Goal: Task Accomplishment & Management: Use online tool/utility

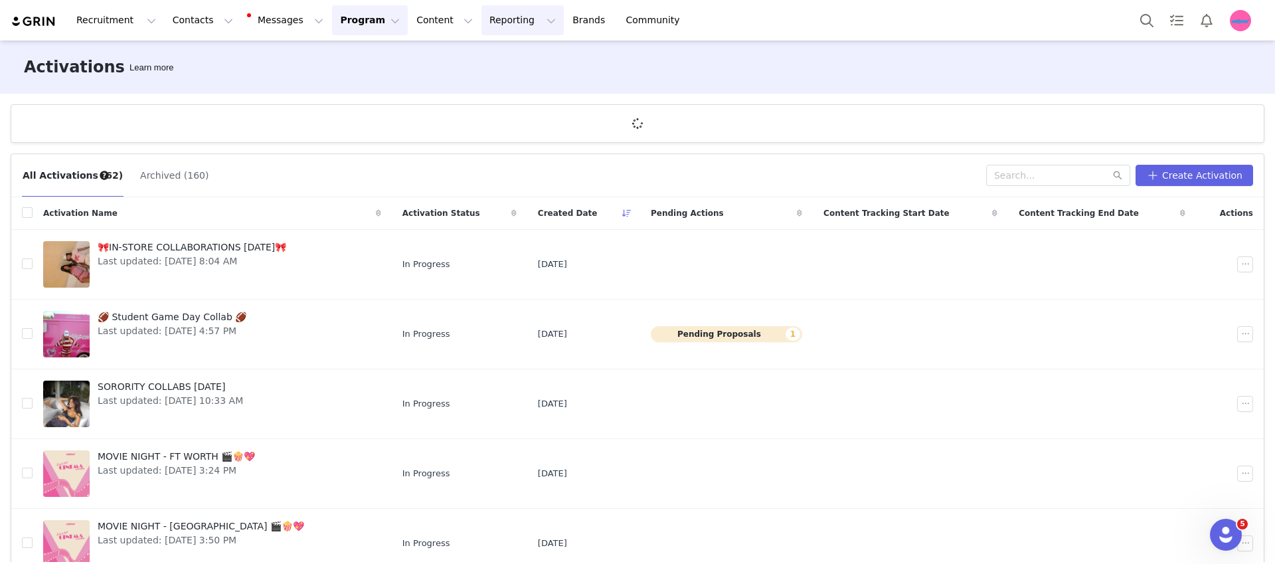
click at [481, 24] on button "Reporting Reporting" at bounding box center [522, 20] width 82 height 30
click at [490, 76] on p "Report Builder" at bounding box center [492, 83] width 66 height 14
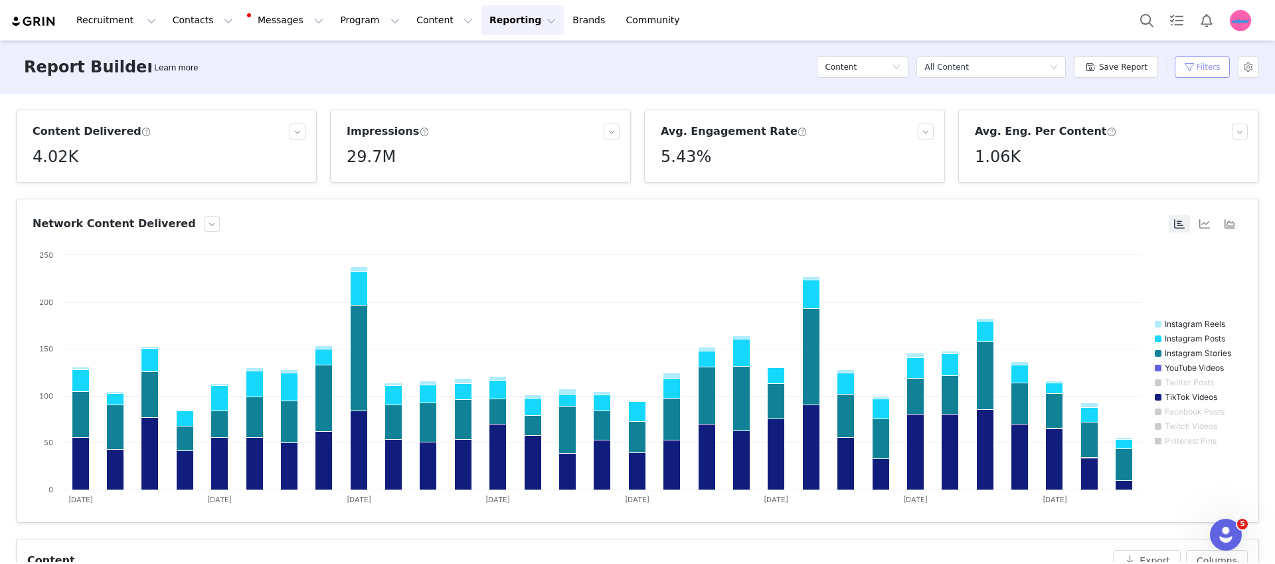
click at [1183, 68] on button "Filters" at bounding box center [1201, 66] width 55 height 21
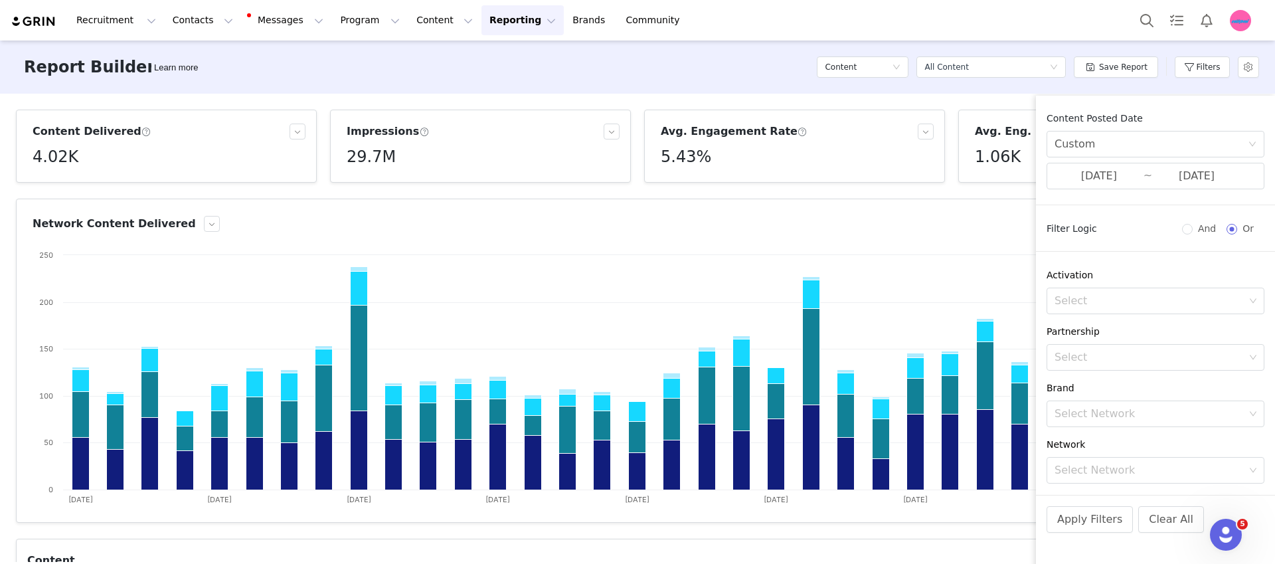
click at [1136, 161] on div "Content Posted Date Custom 08/01/2025 ~ 08/31/2025" at bounding box center [1155, 151] width 239 height 78
click at [1137, 179] on input "[DATE]" at bounding box center [1098, 175] width 89 height 17
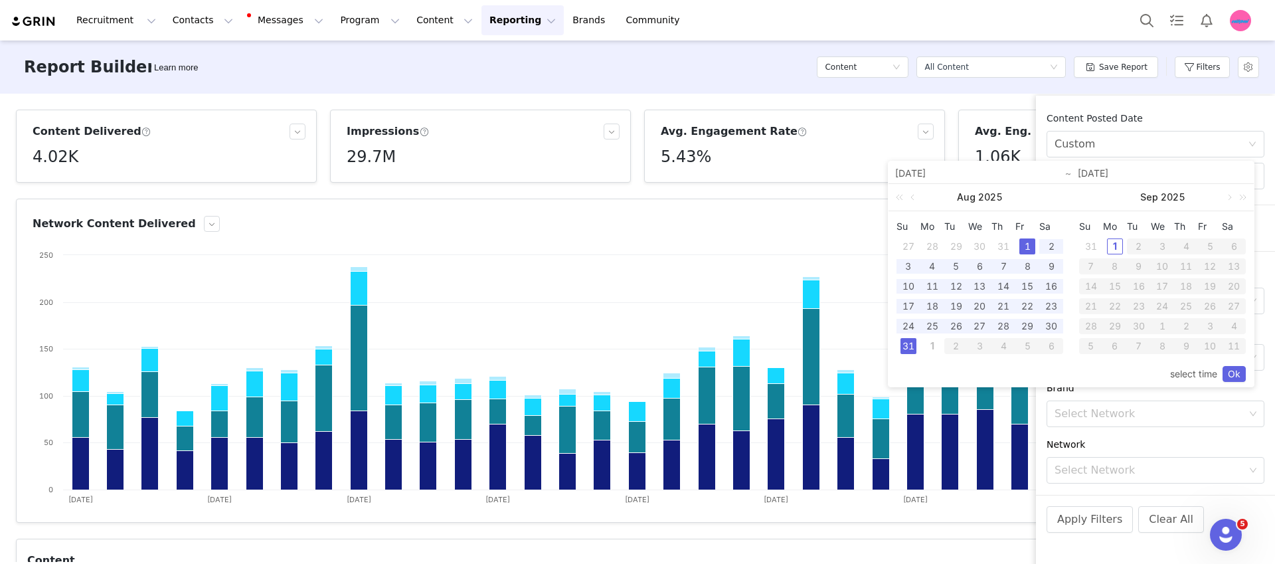
click at [1020, 245] on div "1" at bounding box center [1027, 246] width 16 height 16
click at [907, 342] on div "31" at bounding box center [908, 346] width 16 height 16
click at [1237, 375] on link "Ok" at bounding box center [1233, 374] width 23 height 16
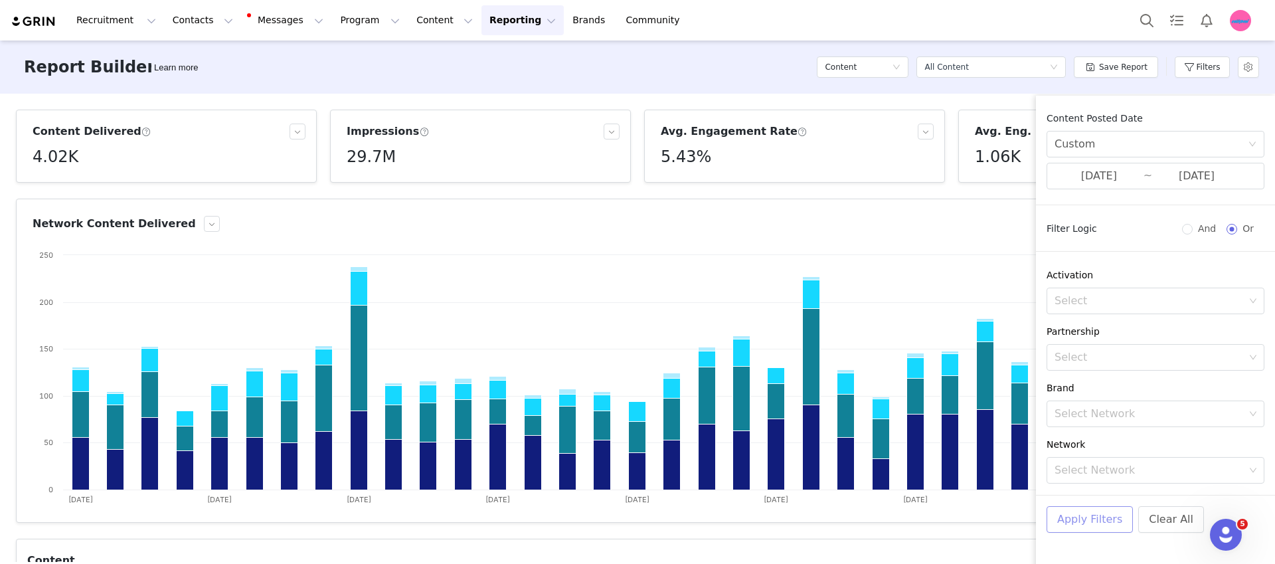
click at [1095, 513] on button "Apply Filters" at bounding box center [1089, 519] width 86 height 27
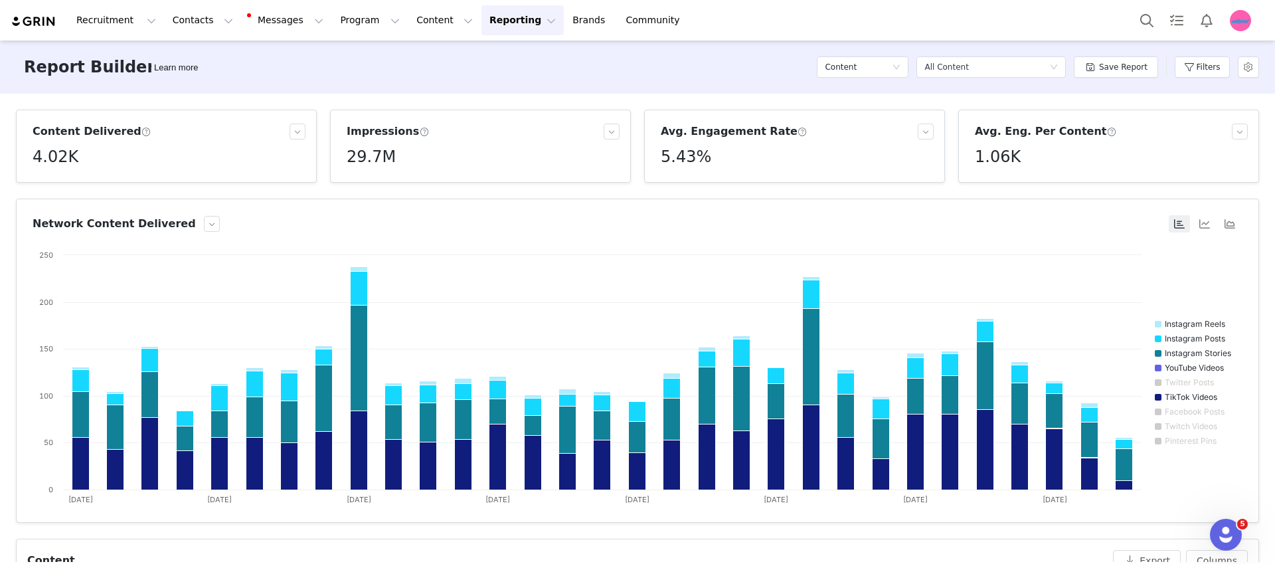
click at [351, 133] on h3 "Impressions" at bounding box center [388, 131] width 82 height 16
